Goal: Task Accomplishment & Management: Manage account settings

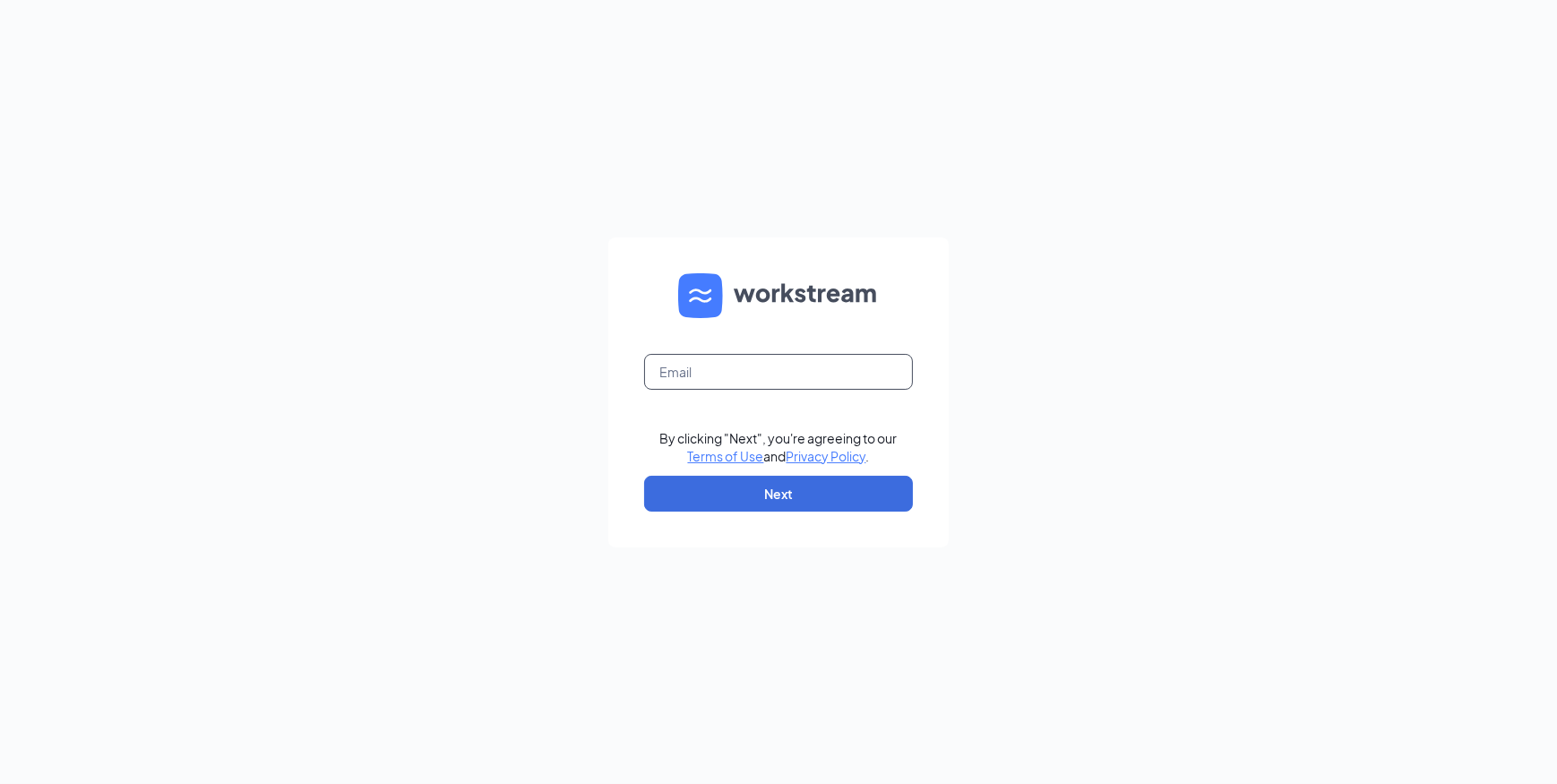
drag, startPoint x: 757, startPoint y: 376, endPoint x: 767, endPoint y: 362, distance: 17.2
click at [757, 376] on input "text" at bounding box center [778, 371] width 269 height 36
type input "Wagreenor@firehousesubs.com"
click at [692, 499] on button "Next" at bounding box center [778, 493] width 269 height 36
click at [728, 373] on input "text" at bounding box center [778, 371] width 269 height 36
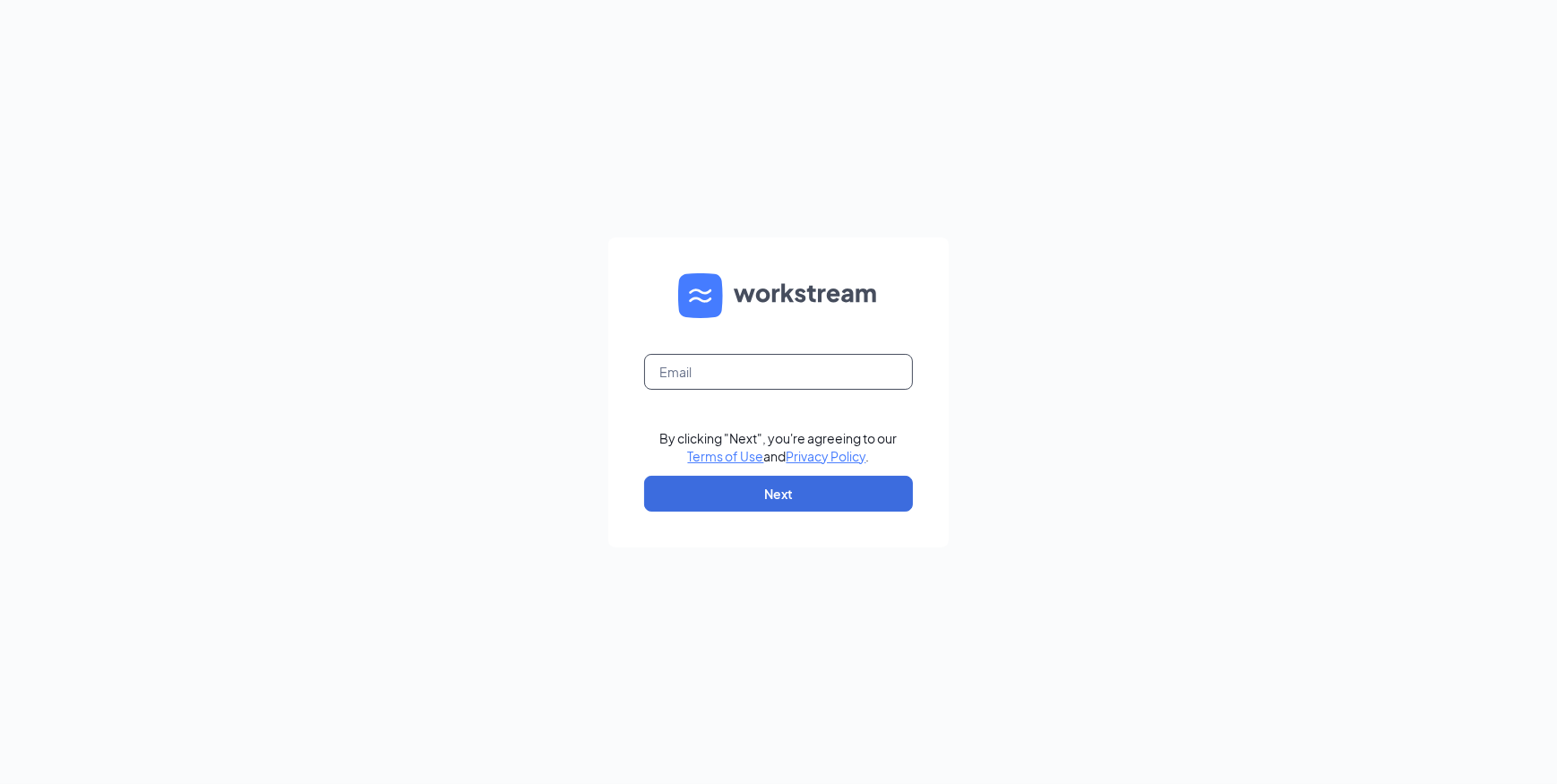
type input "Wagreenor@firehousesubs.com"
click at [738, 485] on button "Next" at bounding box center [778, 493] width 269 height 36
drag, startPoint x: 764, startPoint y: 360, endPoint x: 760, endPoint y: 328, distance: 32.2
click at [764, 360] on input "text" at bounding box center [778, 371] width 269 height 36
